Goal: Task Accomplishment & Management: Use online tool/utility

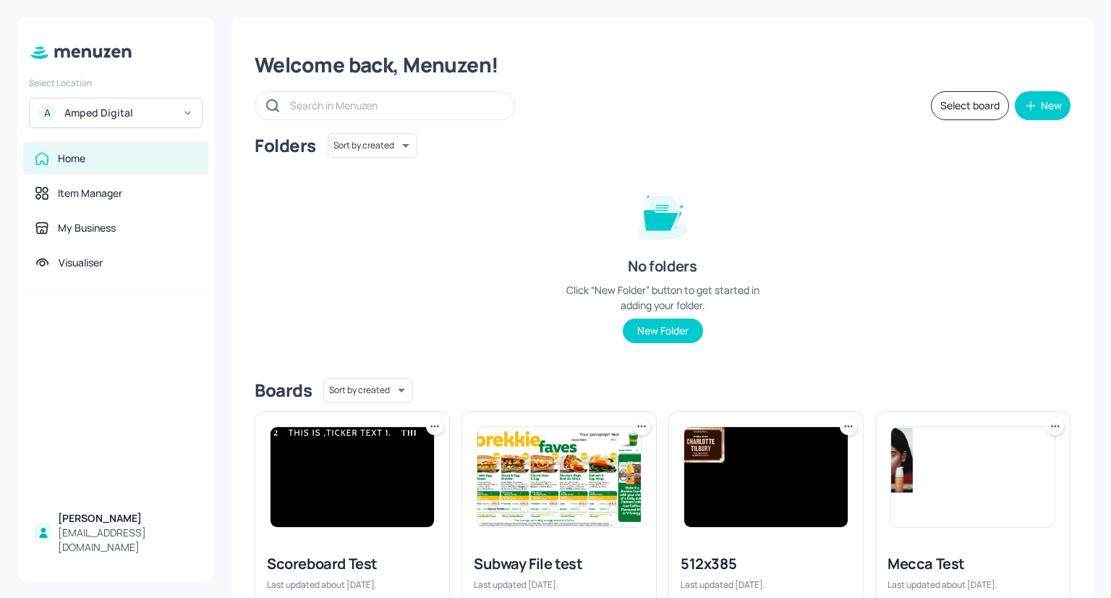
click at [105, 109] on div "Amped Digital" at bounding box center [118, 113] width 109 height 14
click at [103, 148] on div "Mecca Brands" at bounding box center [94, 148] width 56 height 9
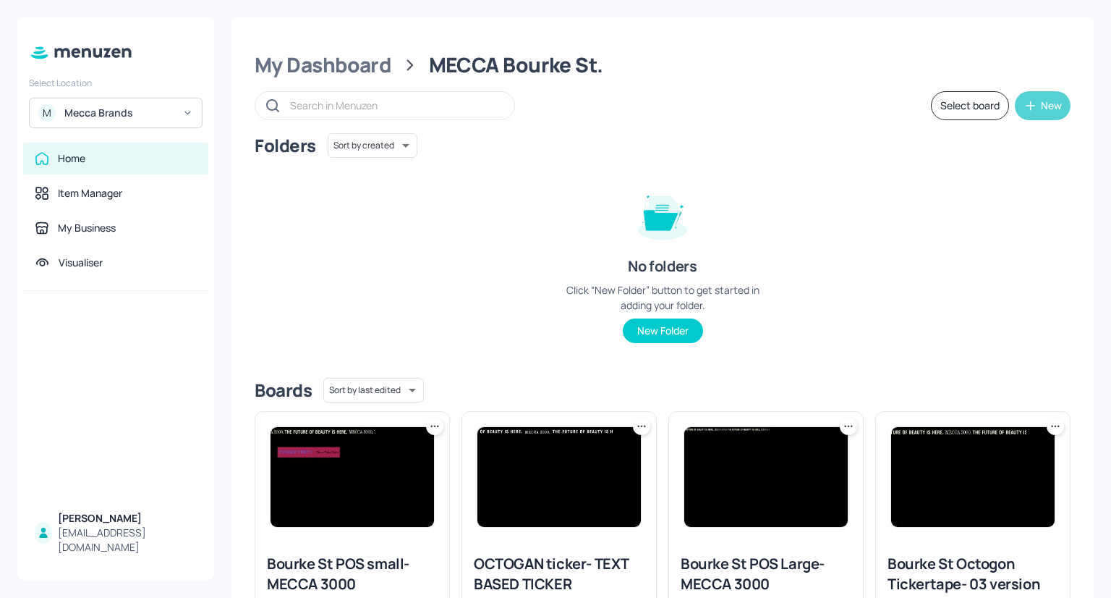
click at [1033, 106] on icon "button" at bounding box center [1031, 105] width 14 height 14
click at [755, 234] on div at bounding box center [555, 299] width 1111 height 598
click at [1034, 105] on icon "button" at bounding box center [1031, 105] width 14 height 14
click at [967, 180] on div "Add new board" at bounding box center [994, 174] width 145 height 32
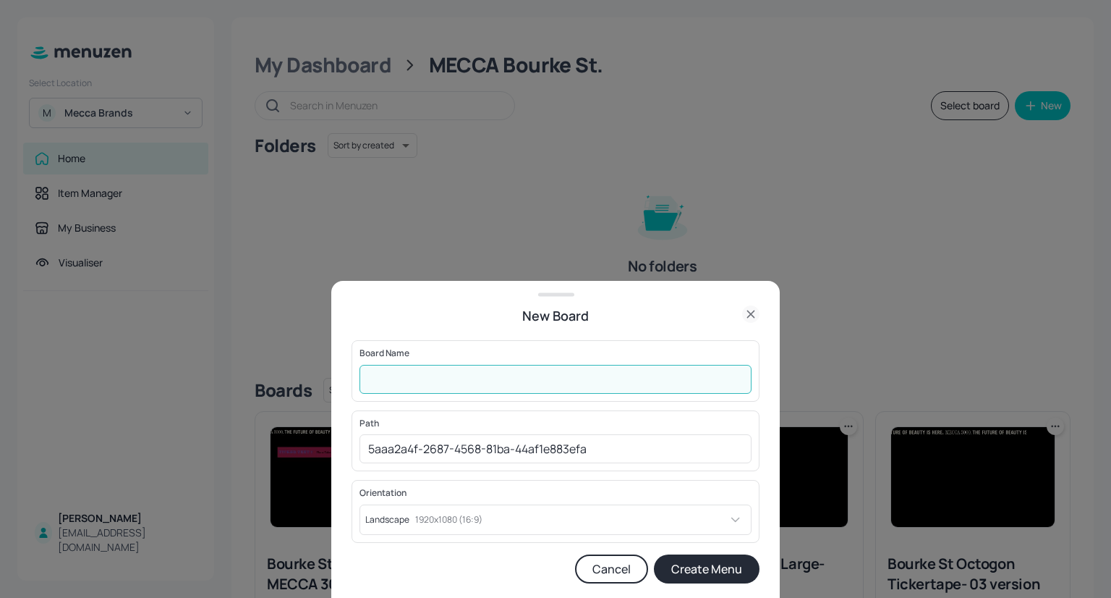
click at [527, 377] on input "text" at bounding box center [556, 379] width 392 height 29
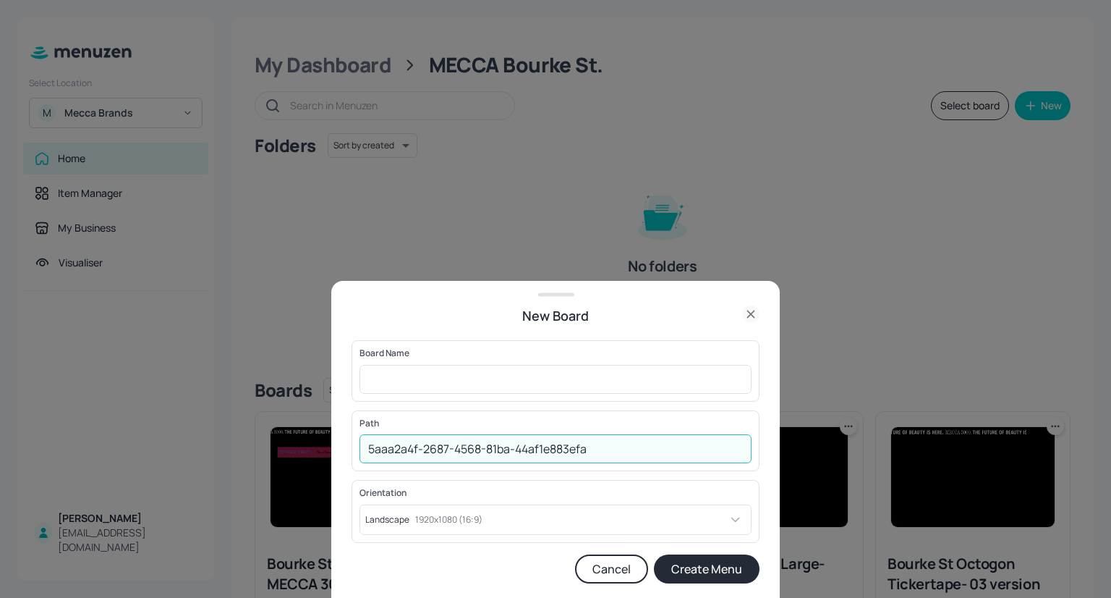
click at [631, 453] on input "5aaa2a4f-2687-4568-81ba-44af1e883efa" at bounding box center [556, 448] width 392 height 29
click at [475, 379] on input "text" at bounding box center [556, 379] width 392 height 29
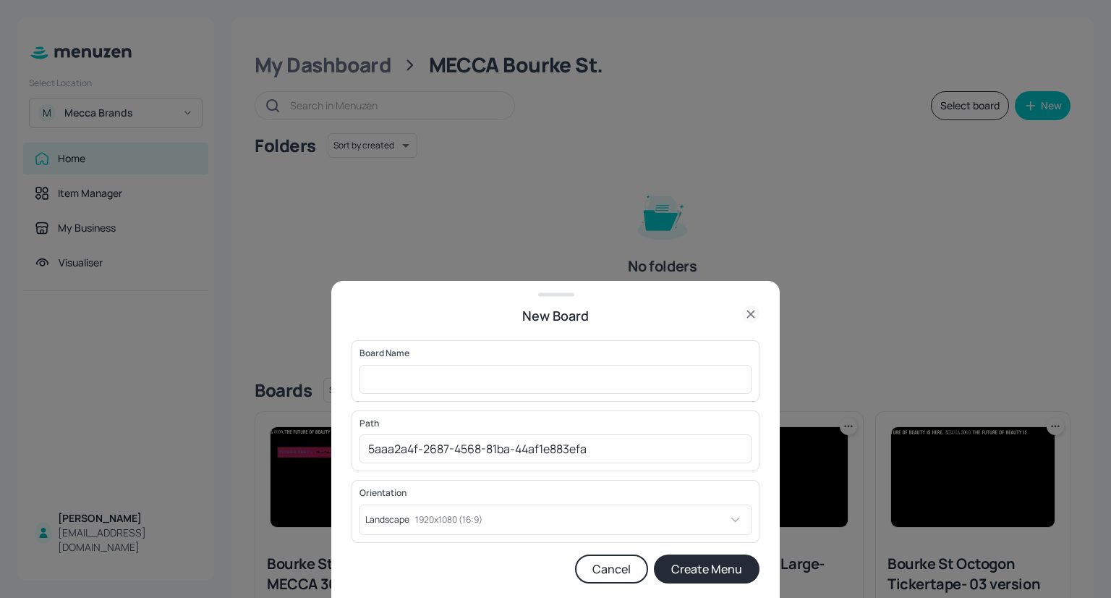
click at [752, 315] on icon at bounding box center [750, 313] width 17 height 17
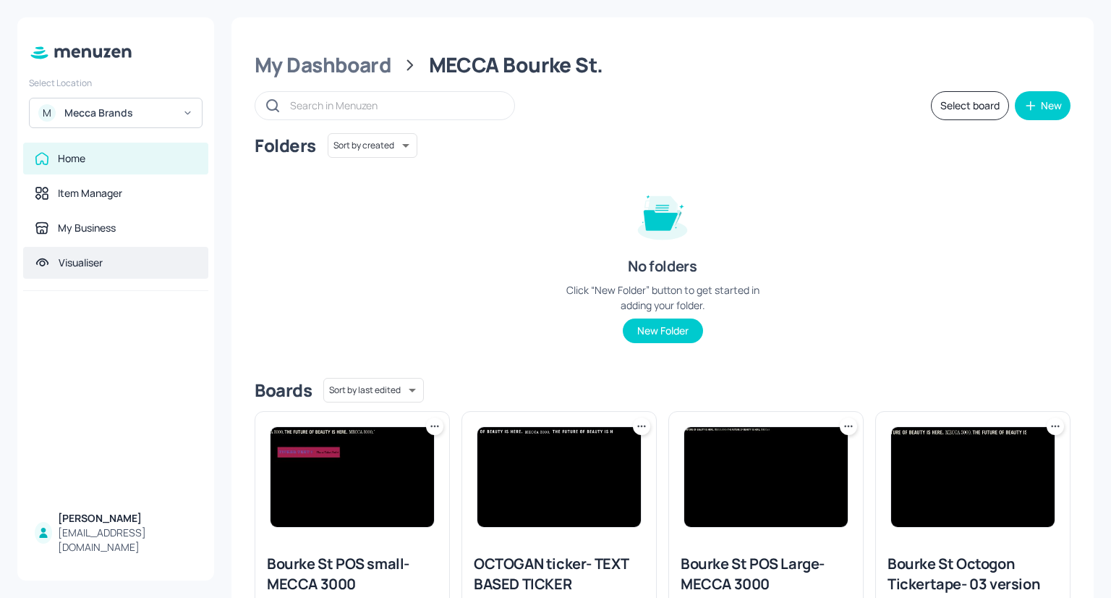
click at [126, 268] on div "Visualiser" at bounding box center [116, 262] width 162 height 14
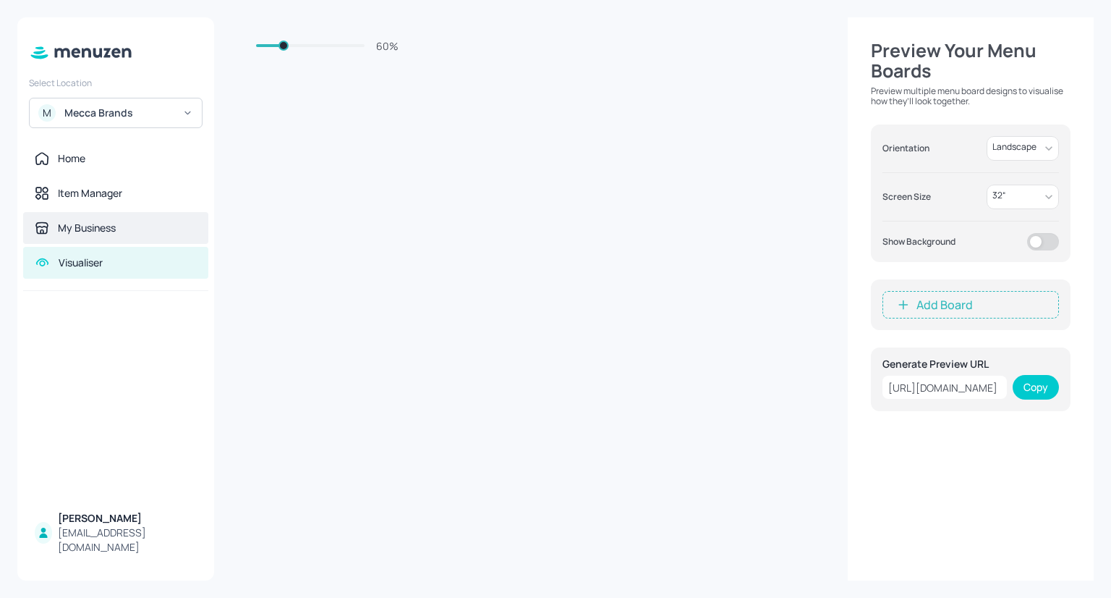
click at [112, 224] on div "My Business" at bounding box center [87, 228] width 58 height 14
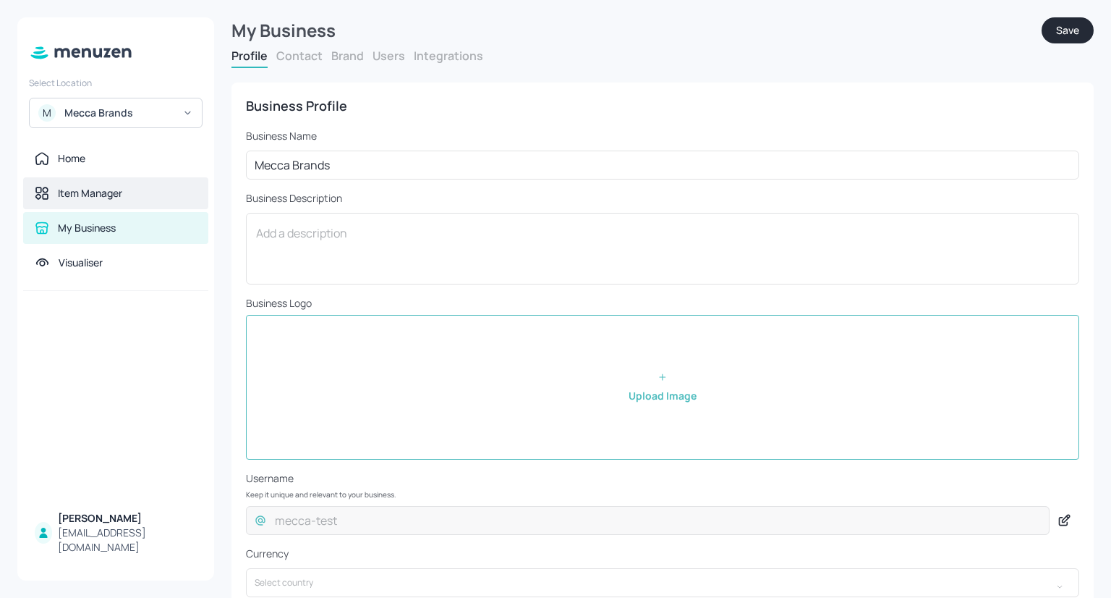
click at [104, 198] on div "Item Manager" at bounding box center [90, 193] width 64 height 14
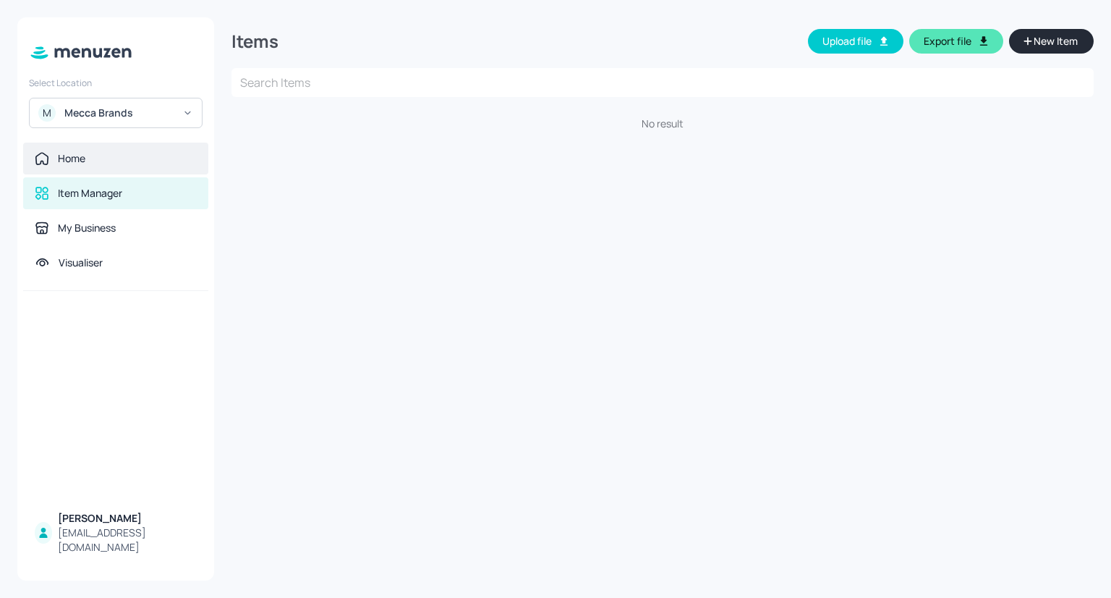
click at [106, 171] on div "Home" at bounding box center [115, 159] width 185 height 32
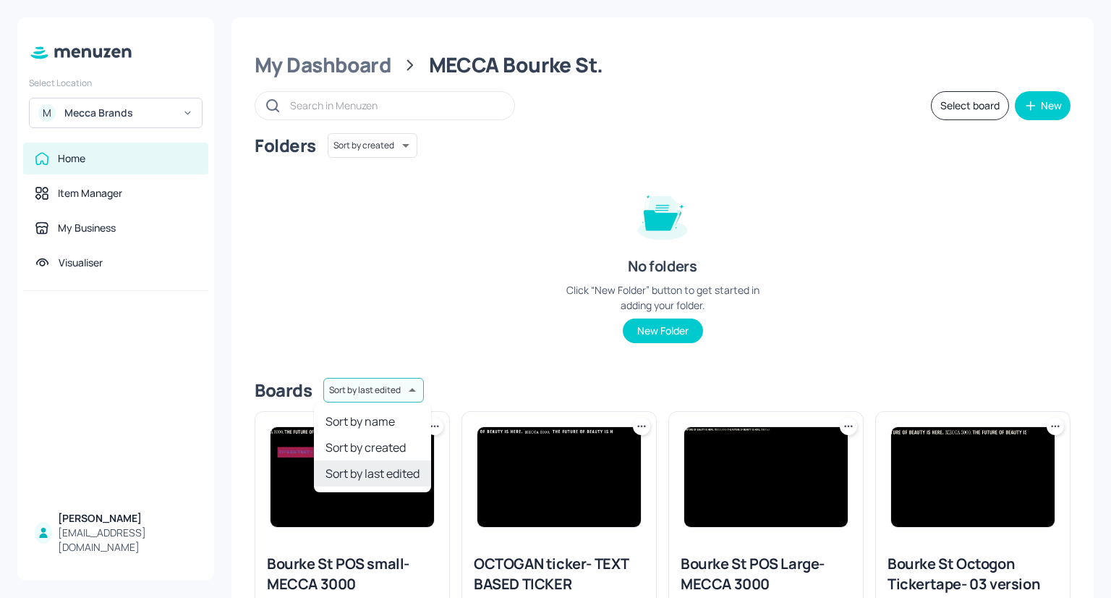
click at [383, 389] on body "Select Location M Mecca Brands Home Item Manager My Business Visualiser Nick Ha…" at bounding box center [555, 299] width 1111 height 598
click at [417, 264] on div at bounding box center [555, 299] width 1111 height 598
